Goal: Task Accomplishment & Management: Manage account settings

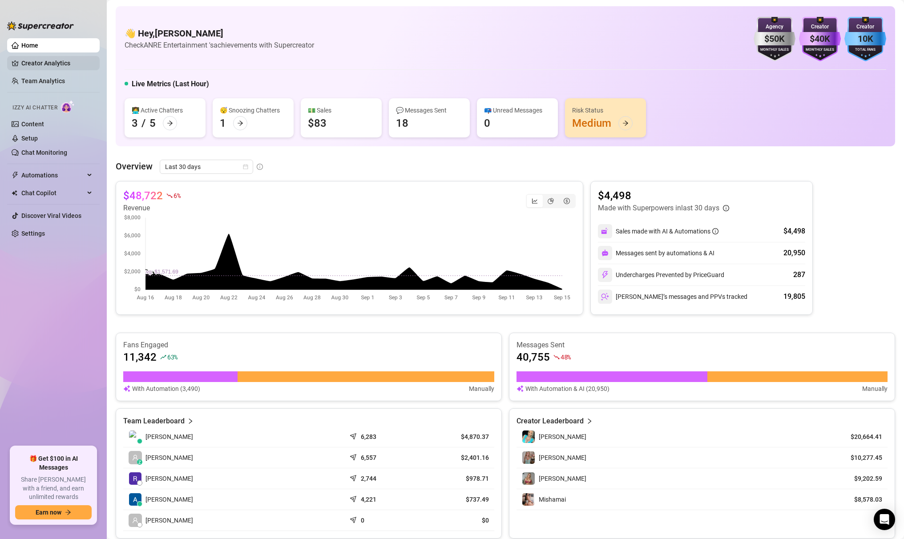
click at [80, 59] on link "Creator Analytics" at bounding box center [56, 63] width 71 height 14
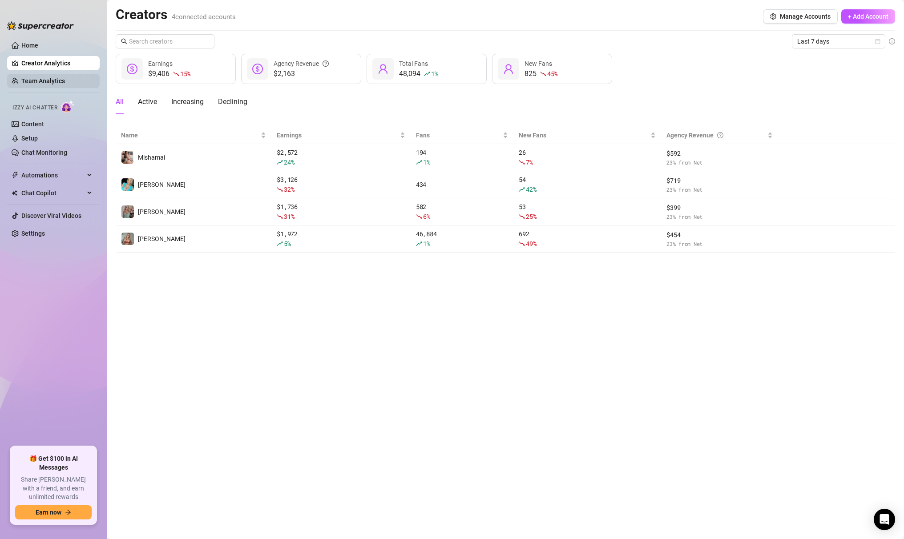
click at [65, 77] on link "Team Analytics" at bounding box center [43, 80] width 44 height 7
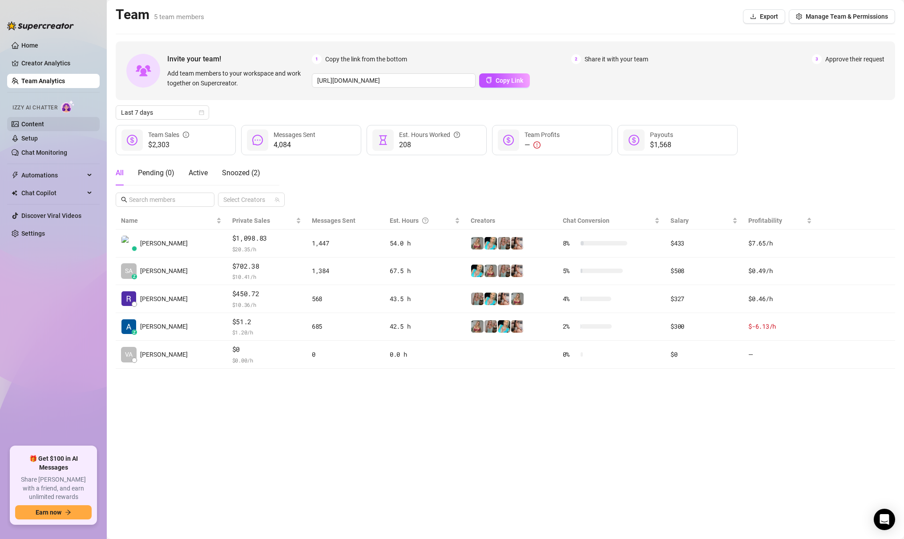
click at [44, 126] on link "Content" at bounding box center [32, 124] width 23 height 7
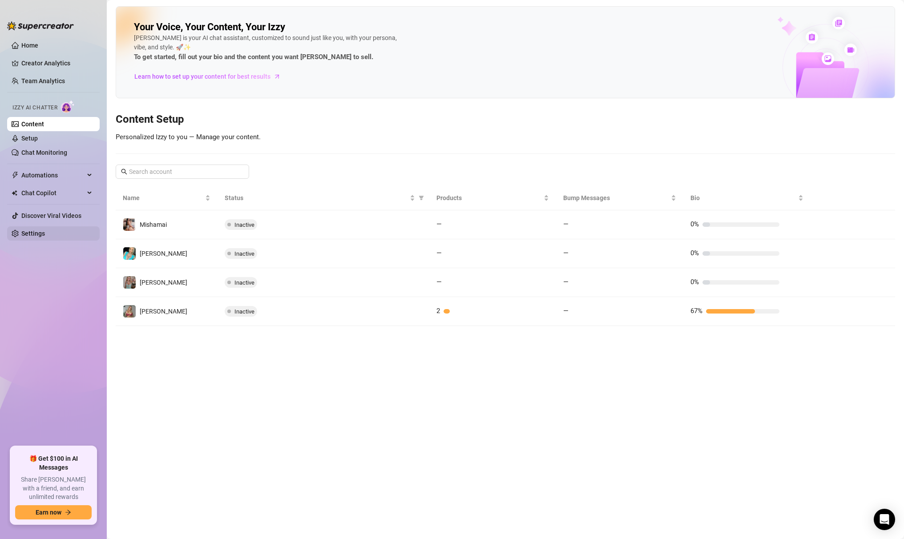
click at [38, 237] on link "Settings" at bounding box center [33, 233] width 24 height 7
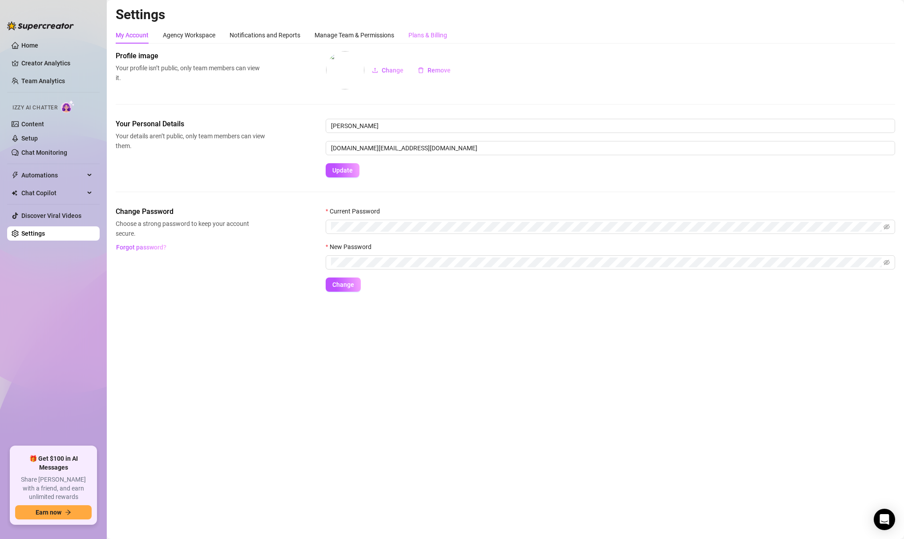
click at [415, 29] on div "Plans & Billing" at bounding box center [428, 35] width 39 height 17
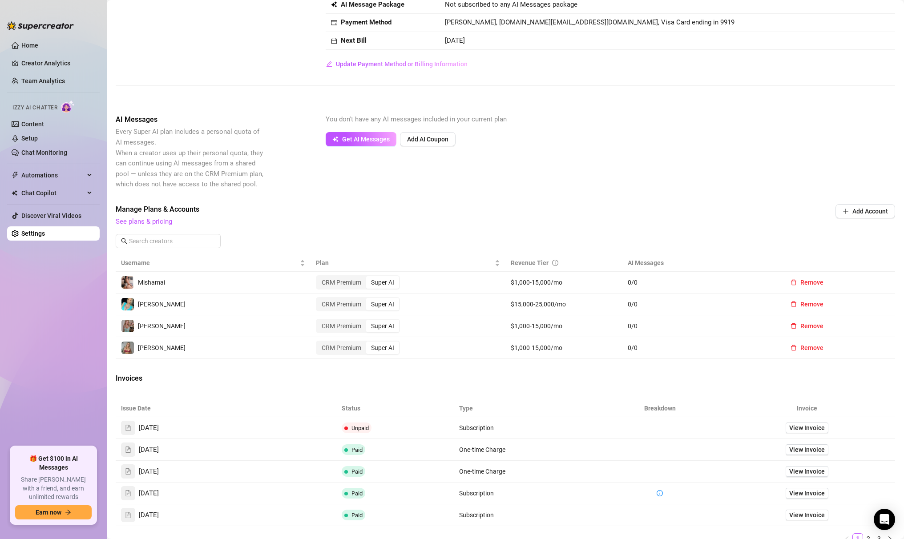
scroll to position [157, 0]
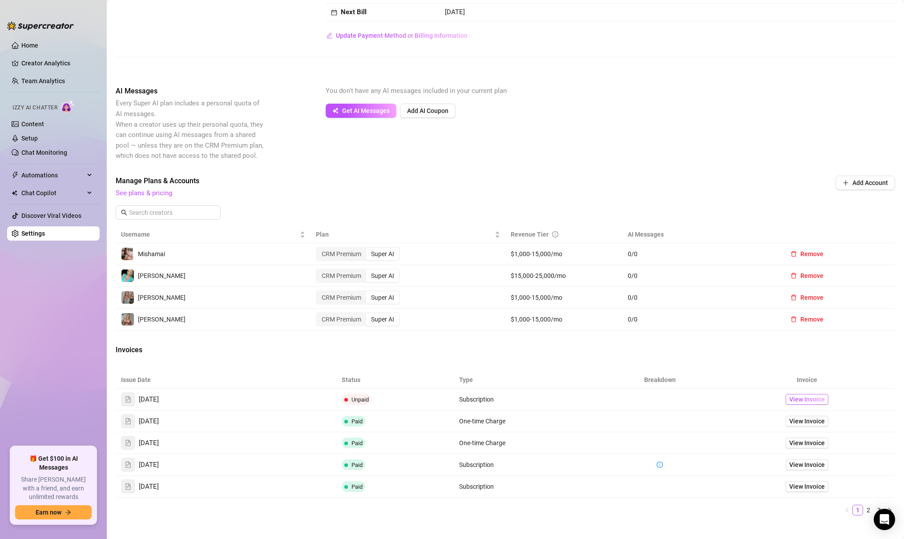
click at [802, 402] on span "View Invoice" at bounding box center [808, 400] width 36 height 10
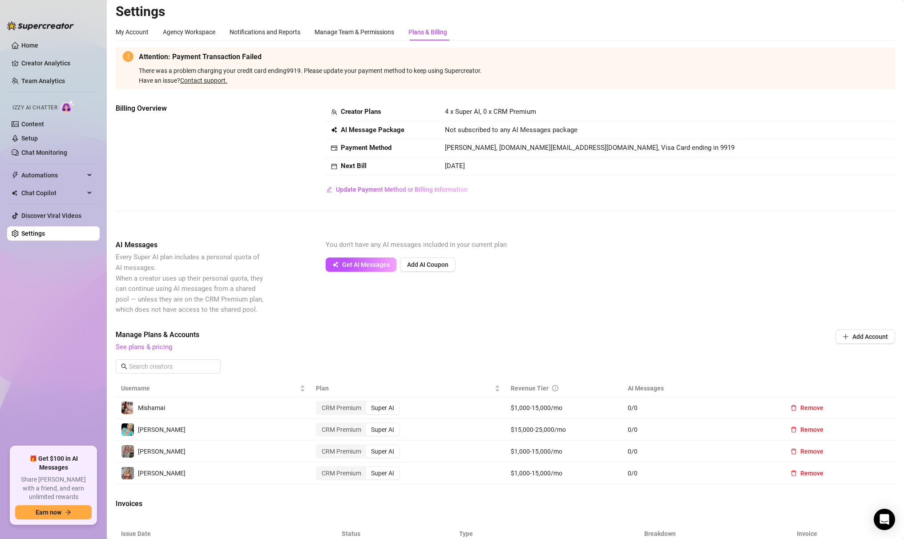
scroll to position [0, 0]
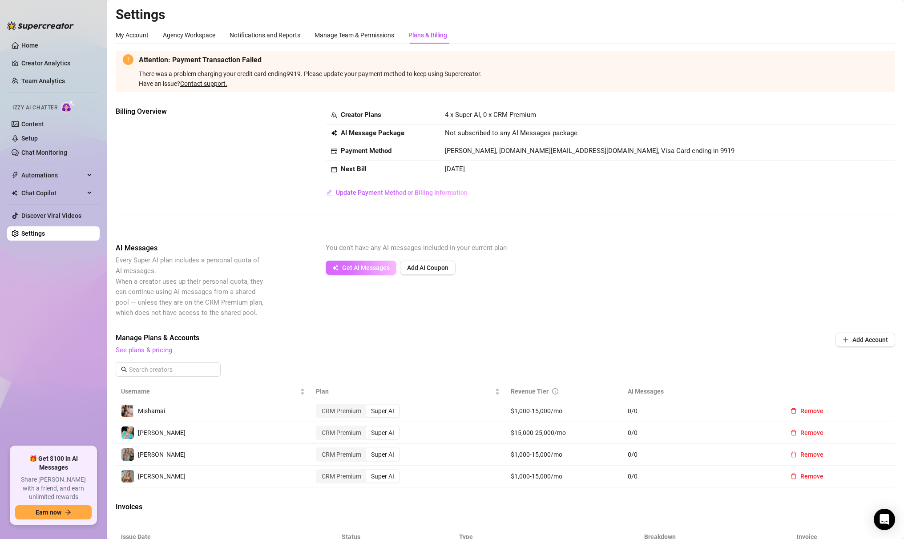
click at [389, 269] on button "Get AI Messages" at bounding box center [361, 268] width 71 height 14
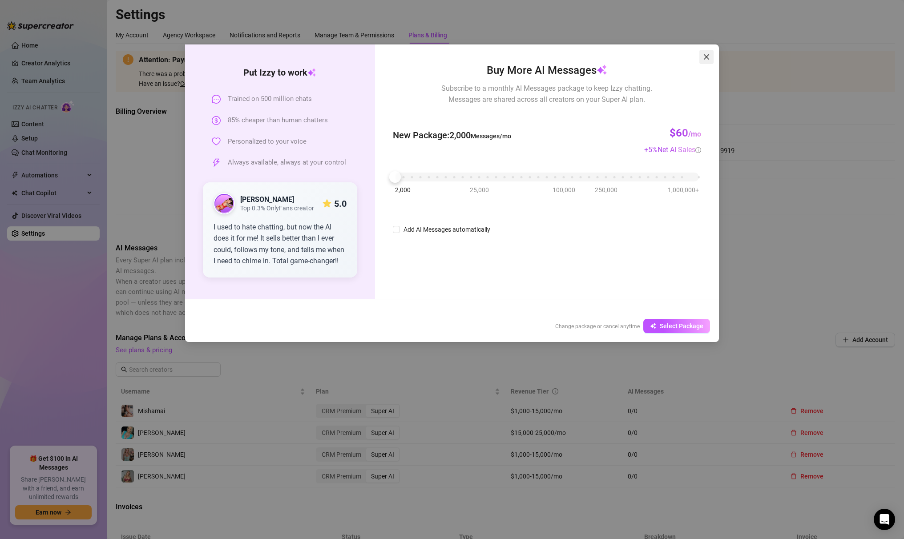
click at [708, 55] on icon "close" at bounding box center [706, 56] width 7 height 7
